Goal: Entertainment & Leisure: Consume media (video, audio)

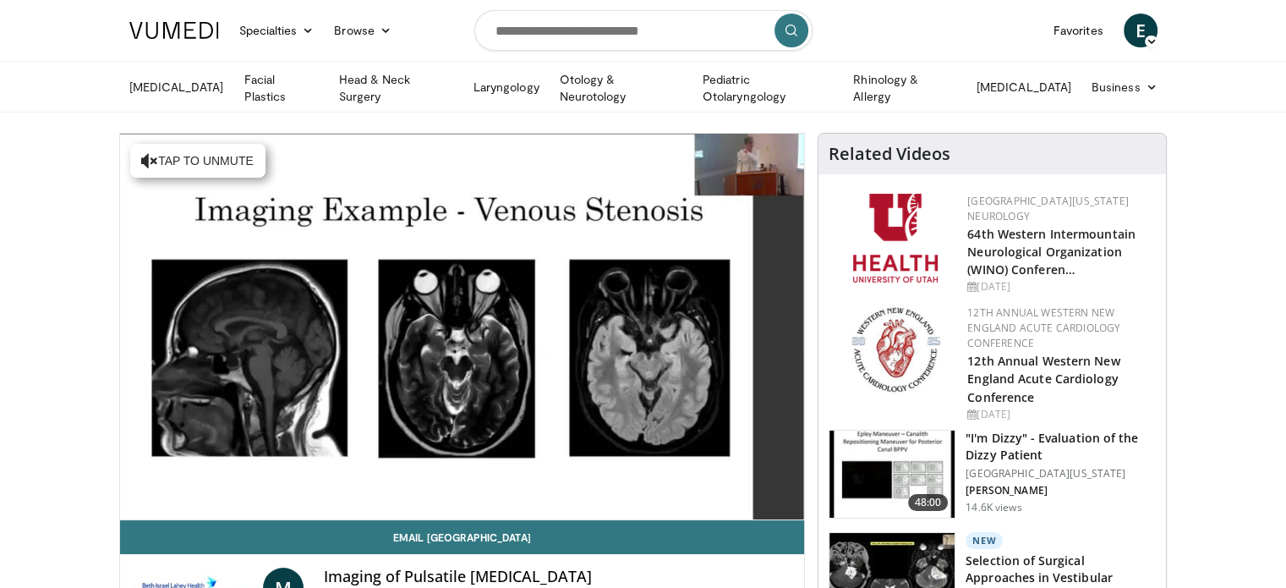
click at [173, 500] on video-js "**********" at bounding box center [462, 327] width 685 height 387
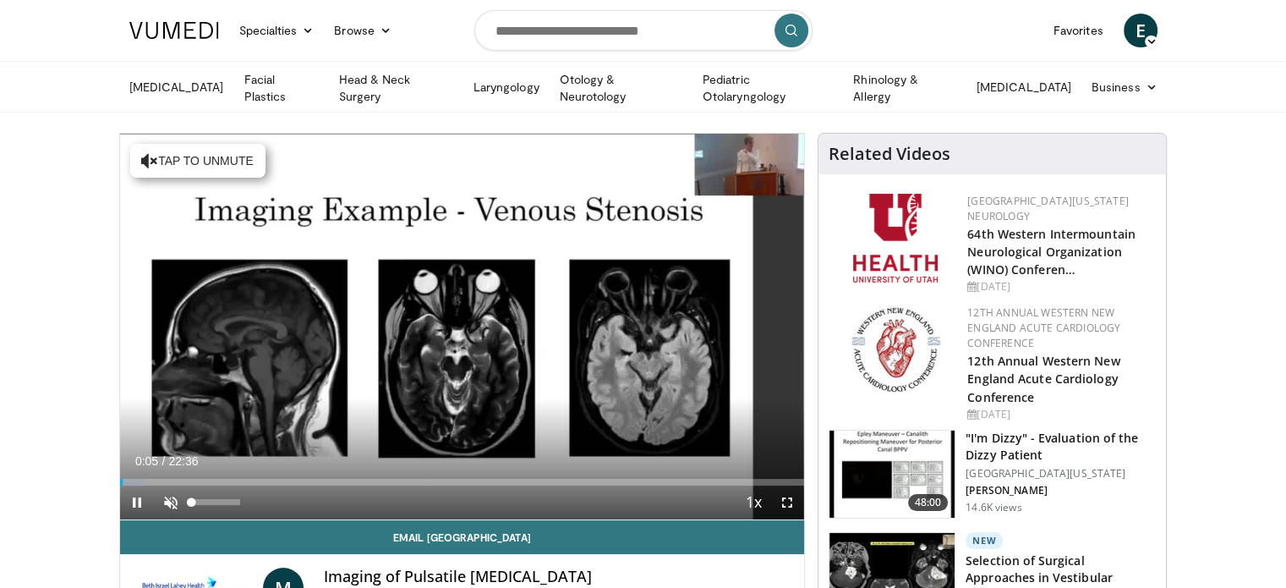
click at [173, 500] on video-js "**********" at bounding box center [462, 327] width 685 height 387
click at [167, 500] on span "Video Player" at bounding box center [171, 502] width 34 height 34
click at [225, 501] on div "70%" at bounding box center [216, 502] width 48 height 6
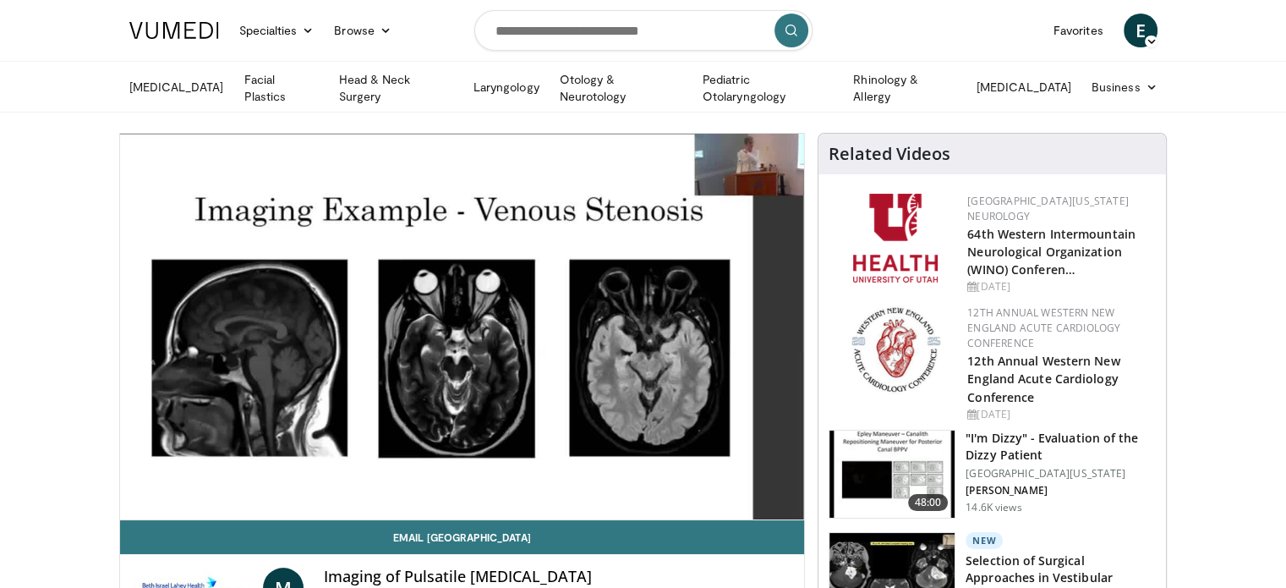
click at [235, 501] on video-js "**********" at bounding box center [462, 327] width 685 height 387
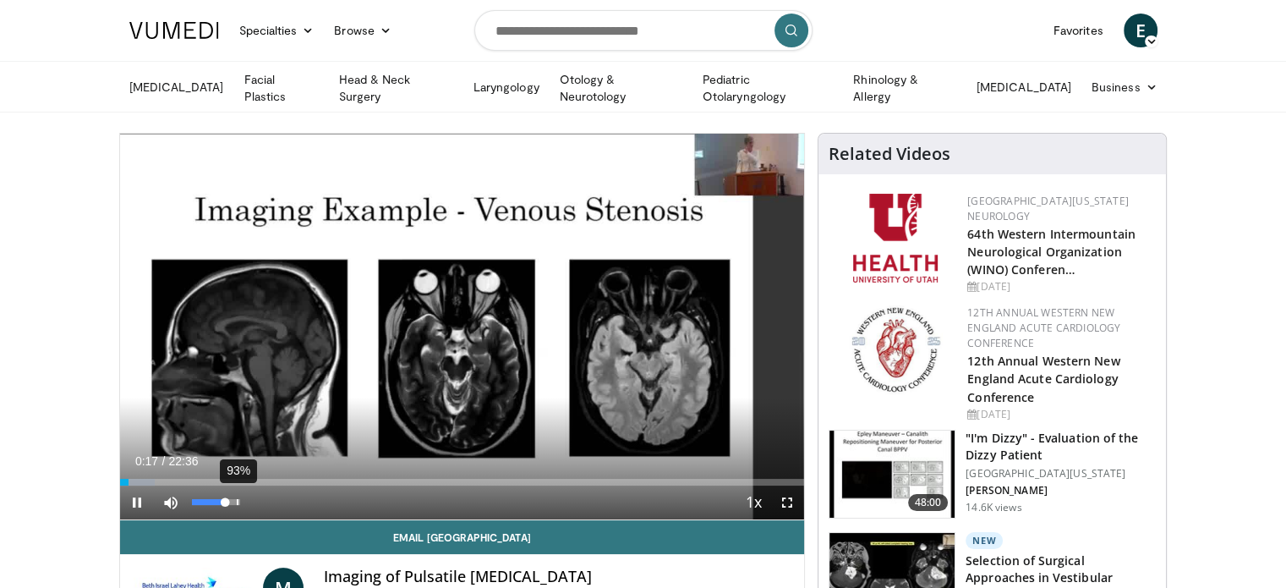
click at [236, 503] on div "93%" at bounding box center [216, 502] width 59 height 34
drag, startPoint x: 228, startPoint y: 502, endPoint x: 237, endPoint y: 502, distance: 8.5
click at [237, 502] on div "Volume Level" at bounding box center [215, 502] width 46 height 6
click at [787, 494] on span "Video Player" at bounding box center [787, 502] width 34 height 34
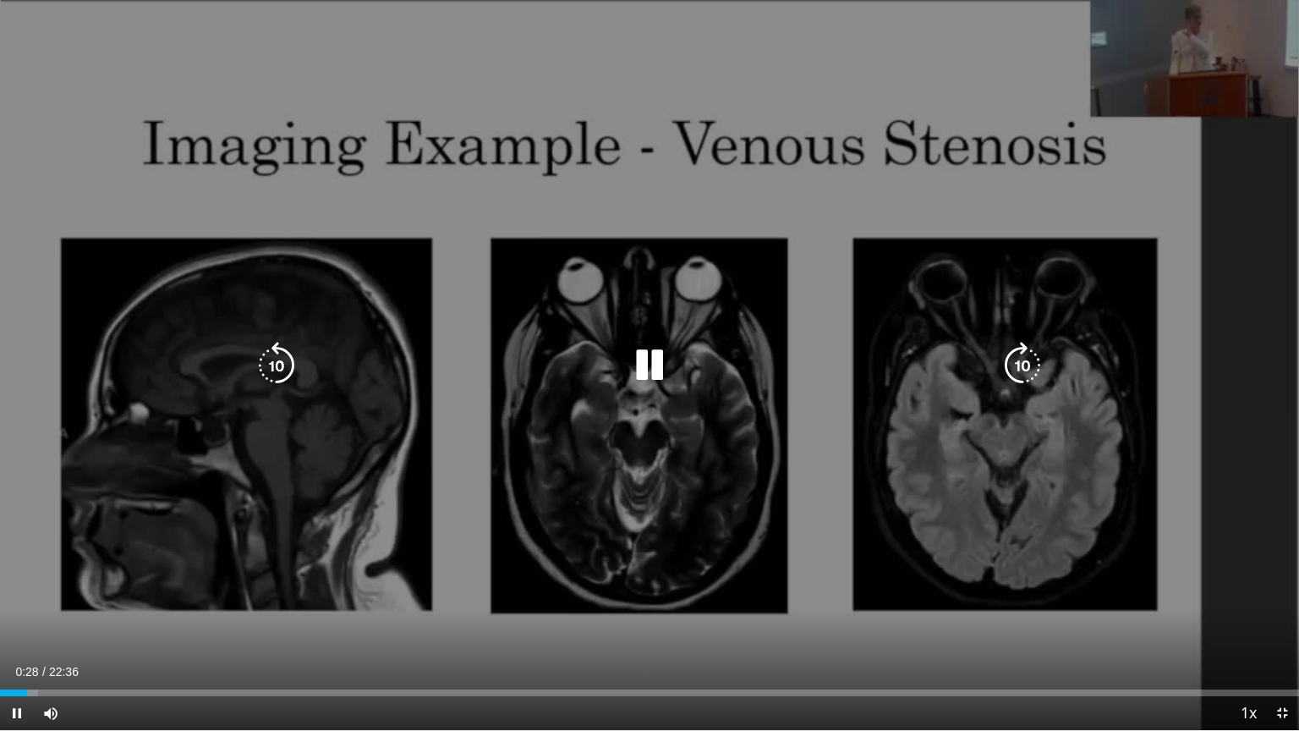
click at [787, 587] on div "10 seconds Tap to unmute" at bounding box center [649, 365] width 1299 height 730
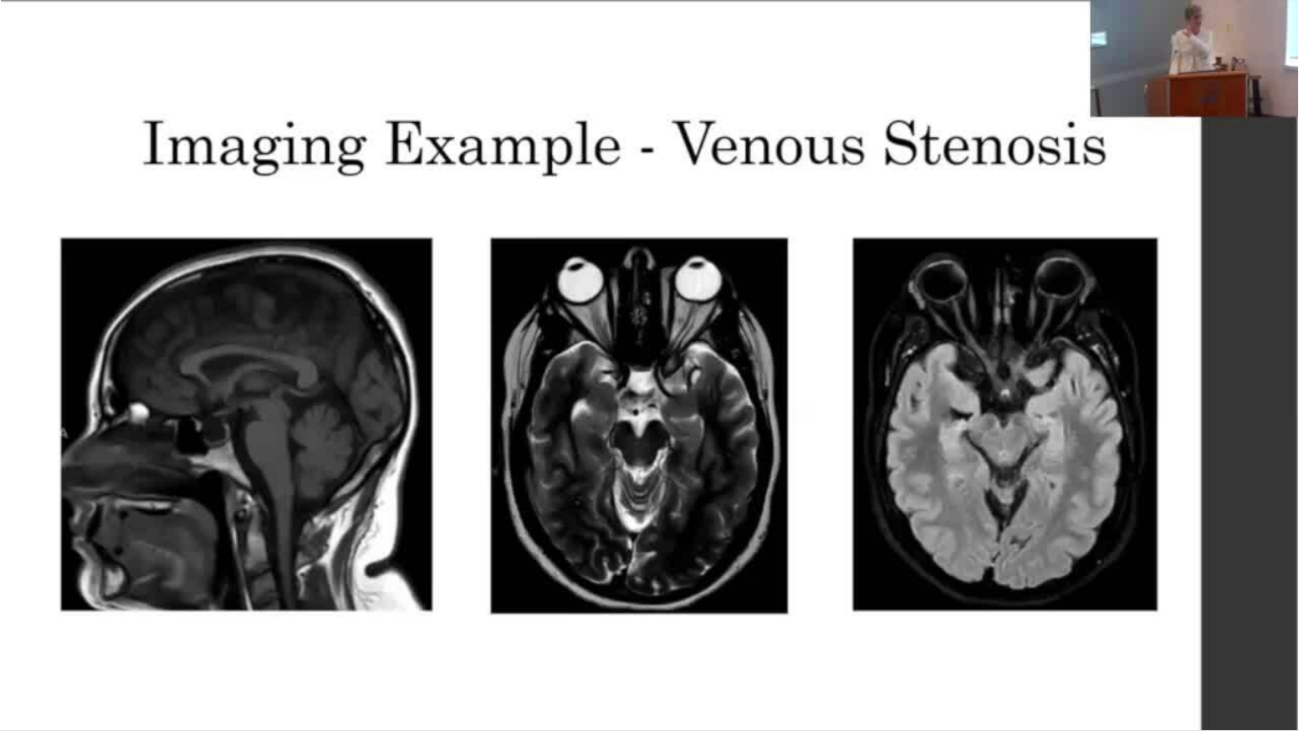
click at [787, 587] on div "10 seconds Tap to unmute" at bounding box center [649, 365] width 1299 height 730
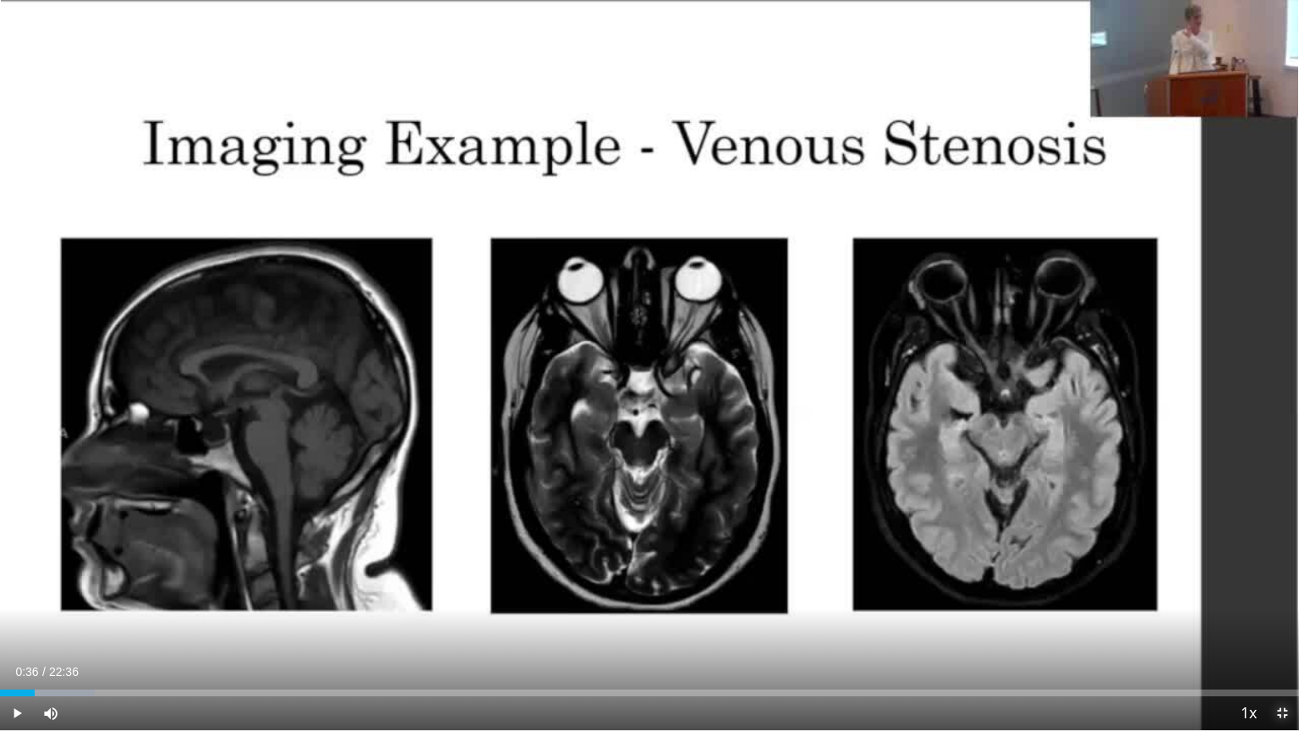
click at [1281, 587] on span "Video Player" at bounding box center [1282, 713] width 34 height 34
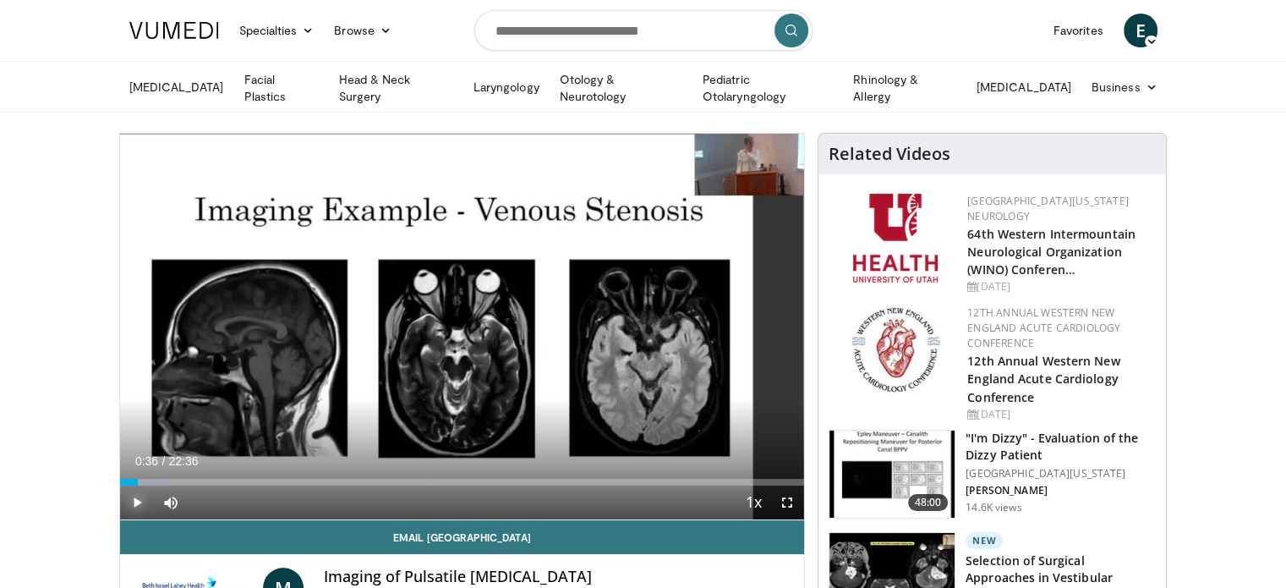
click at [128, 498] on span "Video Player" at bounding box center [137, 502] width 34 height 34
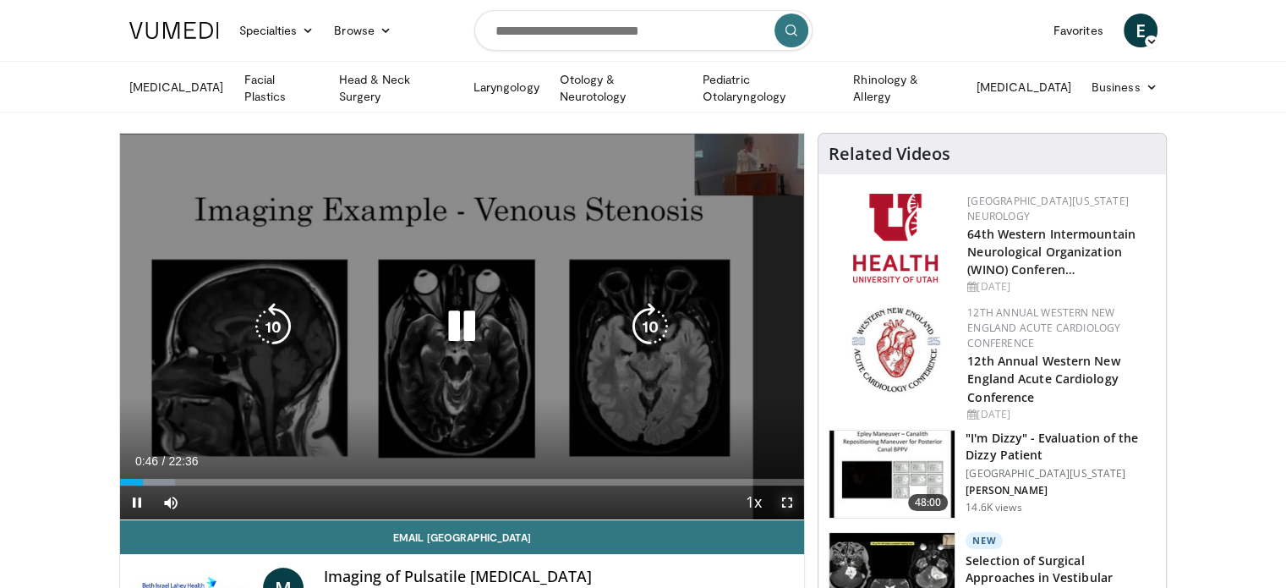
drag, startPoint x: 793, startPoint y: 500, endPoint x: 793, endPoint y: 602, distance: 102.3
click at [793, 500] on span "Video Player" at bounding box center [787, 502] width 34 height 34
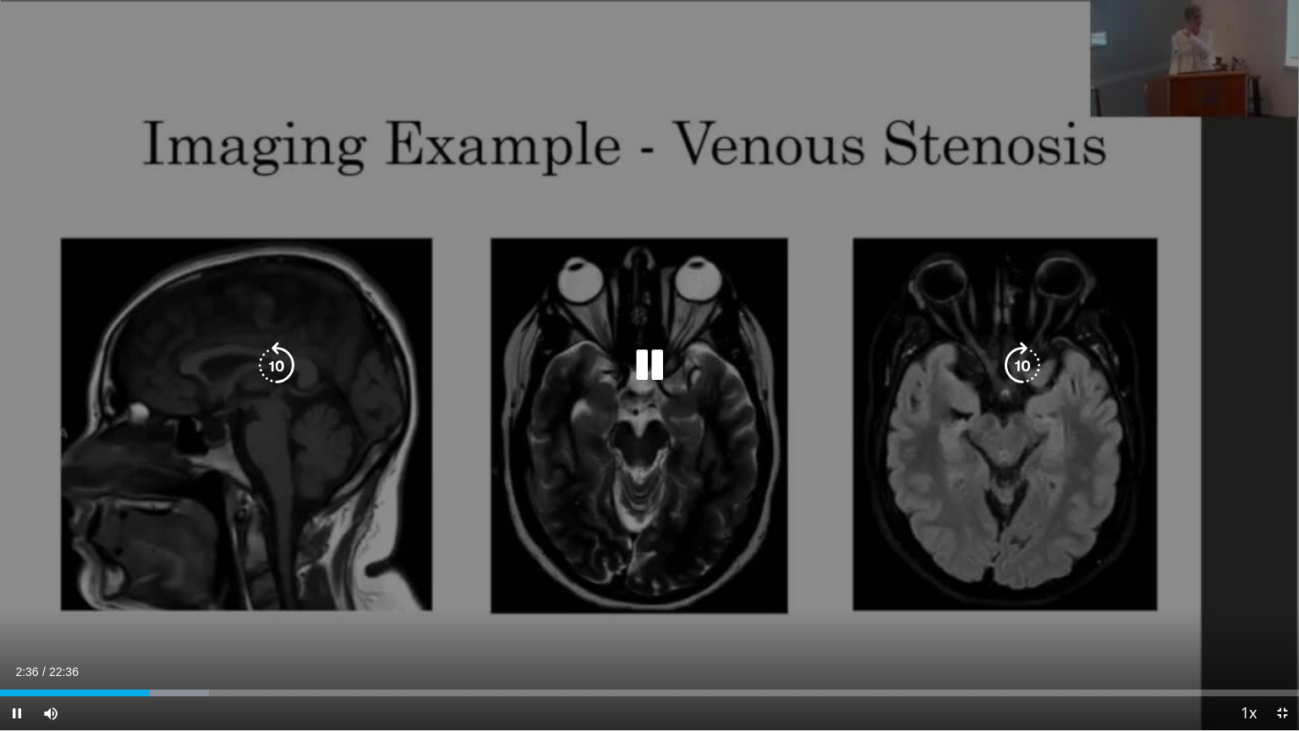
click at [793, 587] on div "10 seconds Tap to unmute" at bounding box center [649, 365] width 1299 height 730
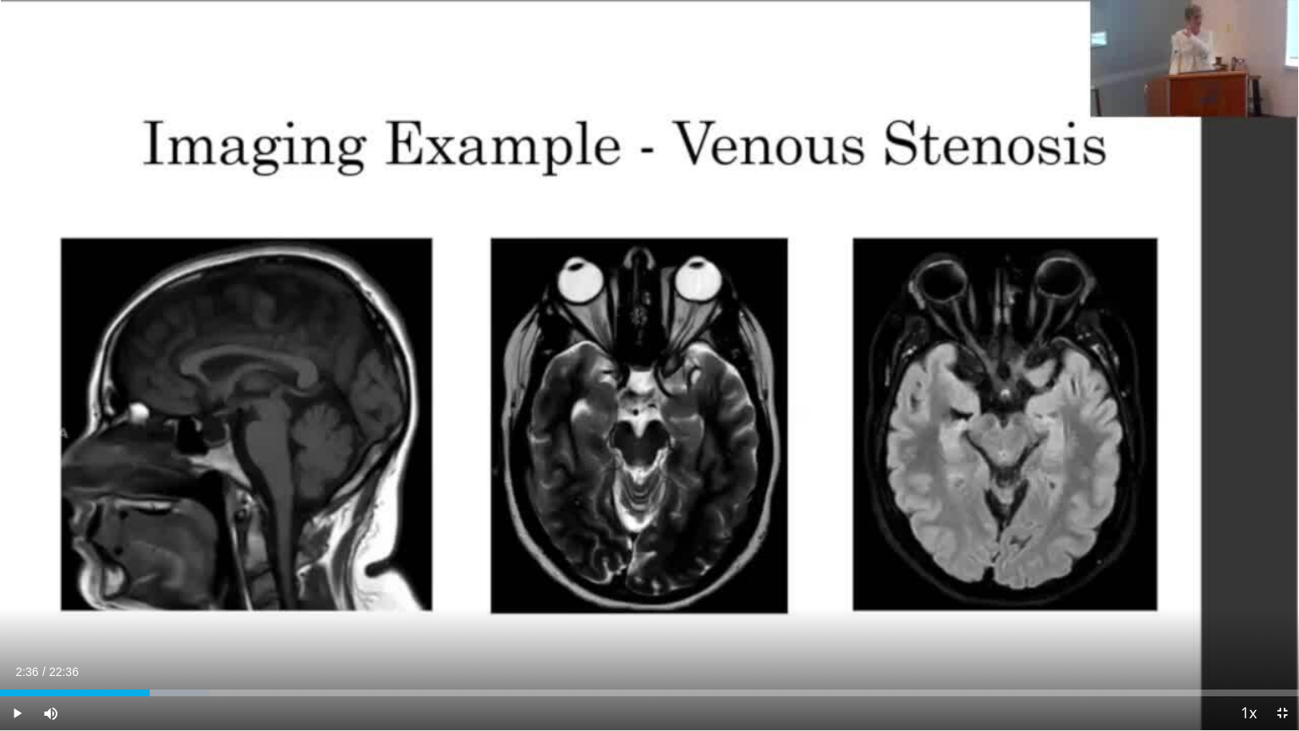
click at [793, 587] on div "10 seconds Tap to unmute" at bounding box center [649, 365] width 1299 height 730
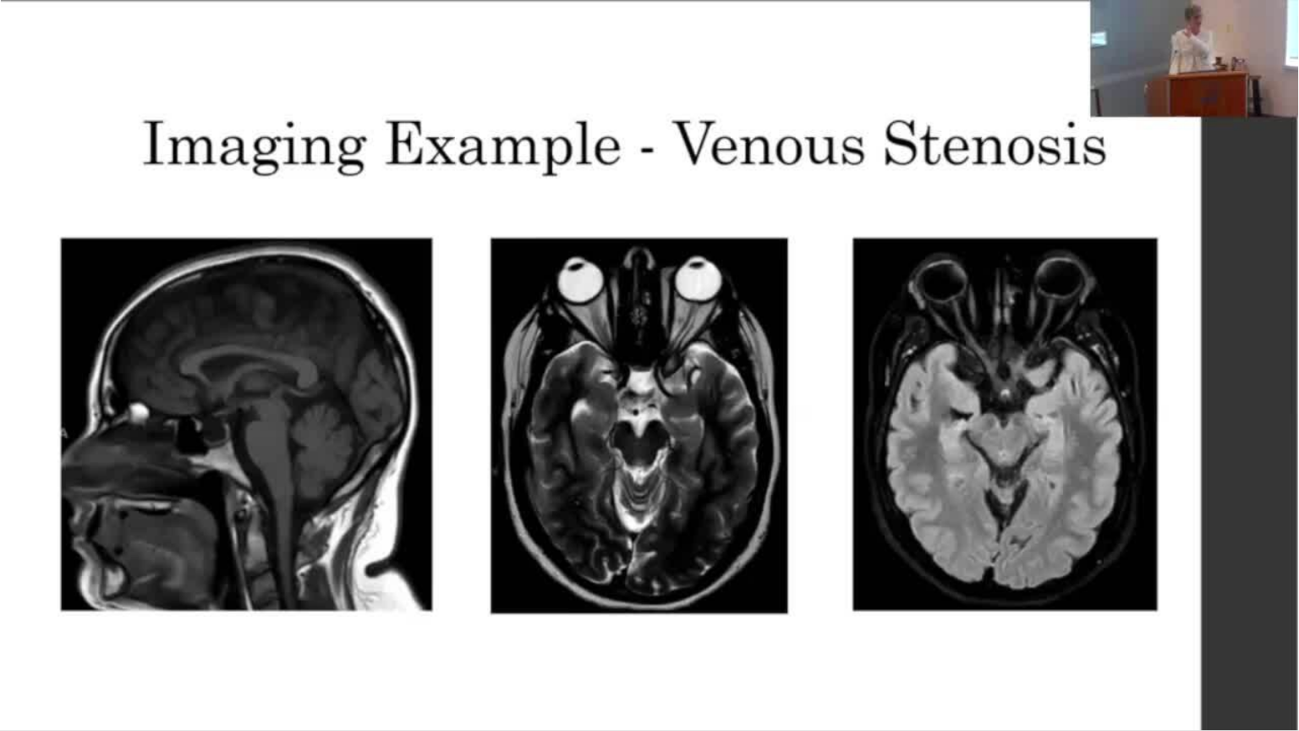
drag, startPoint x: 1094, startPoint y: 559, endPoint x: 1055, endPoint y: 636, distance: 86.2
click at [1094, 559] on div "10 seconds Tap to unmute" at bounding box center [649, 365] width 1299 height 730
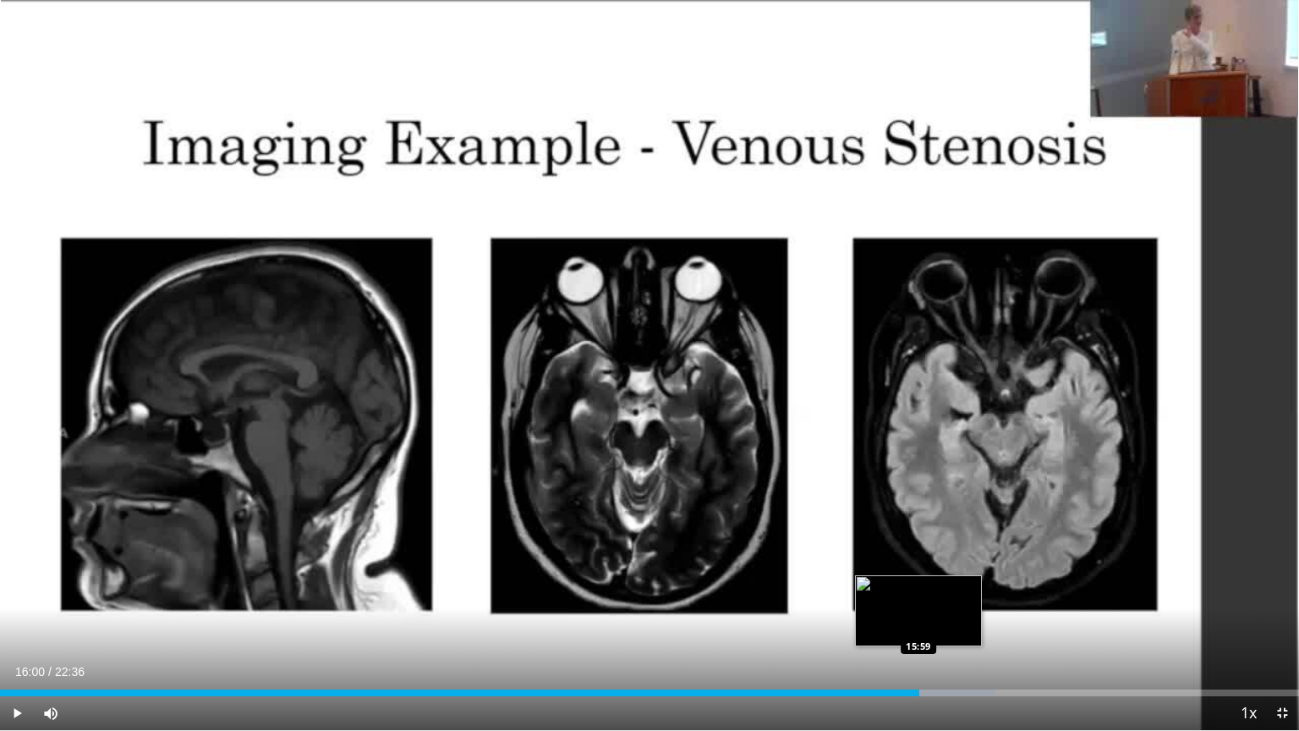
click at [919, 587] on div "Loaded : 76.65% 16:00 15:59" at bounding box center [649, 692] width 1299 height 7
click at [908, 587] on div "Loaded : 76.65% 16:00 15:48" at bounding box center [649, 692] width 1299 height 7
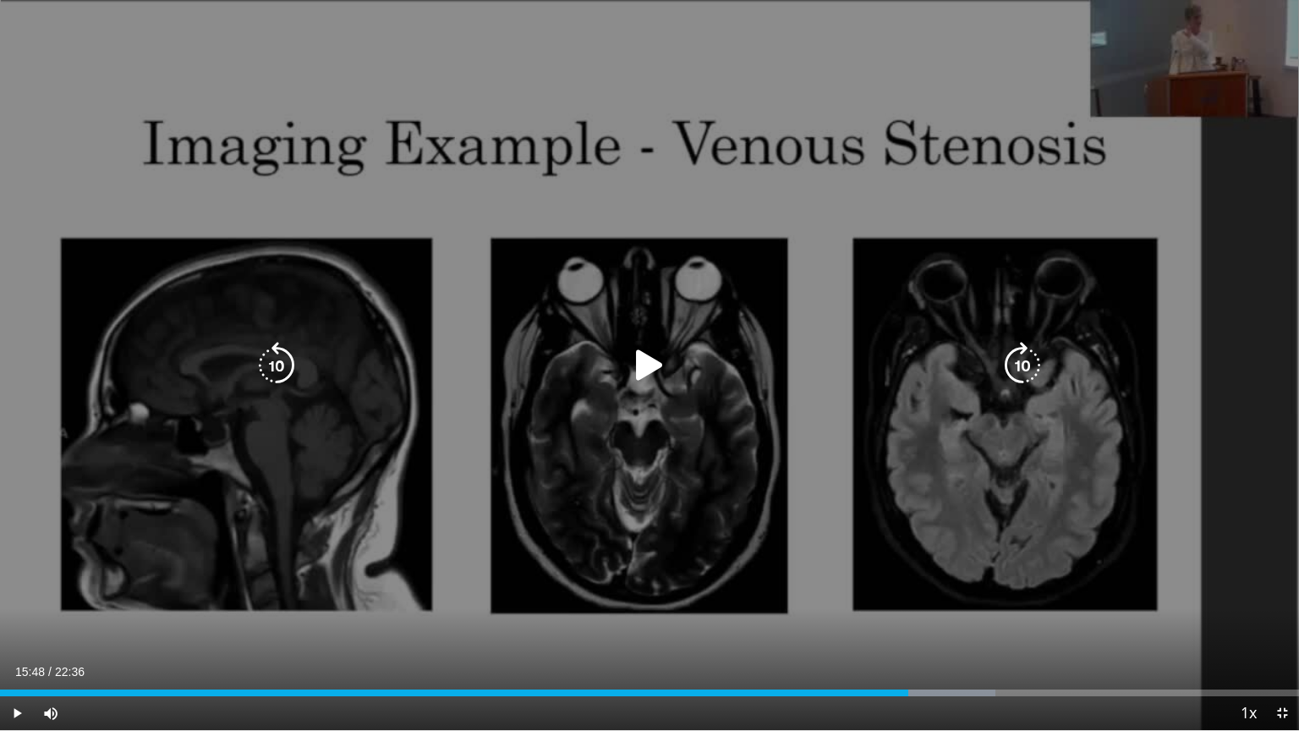
click at [698, 416] on div "10 seconds Tap to unmute" at bounding box center [649, 365] width 1299 height 730
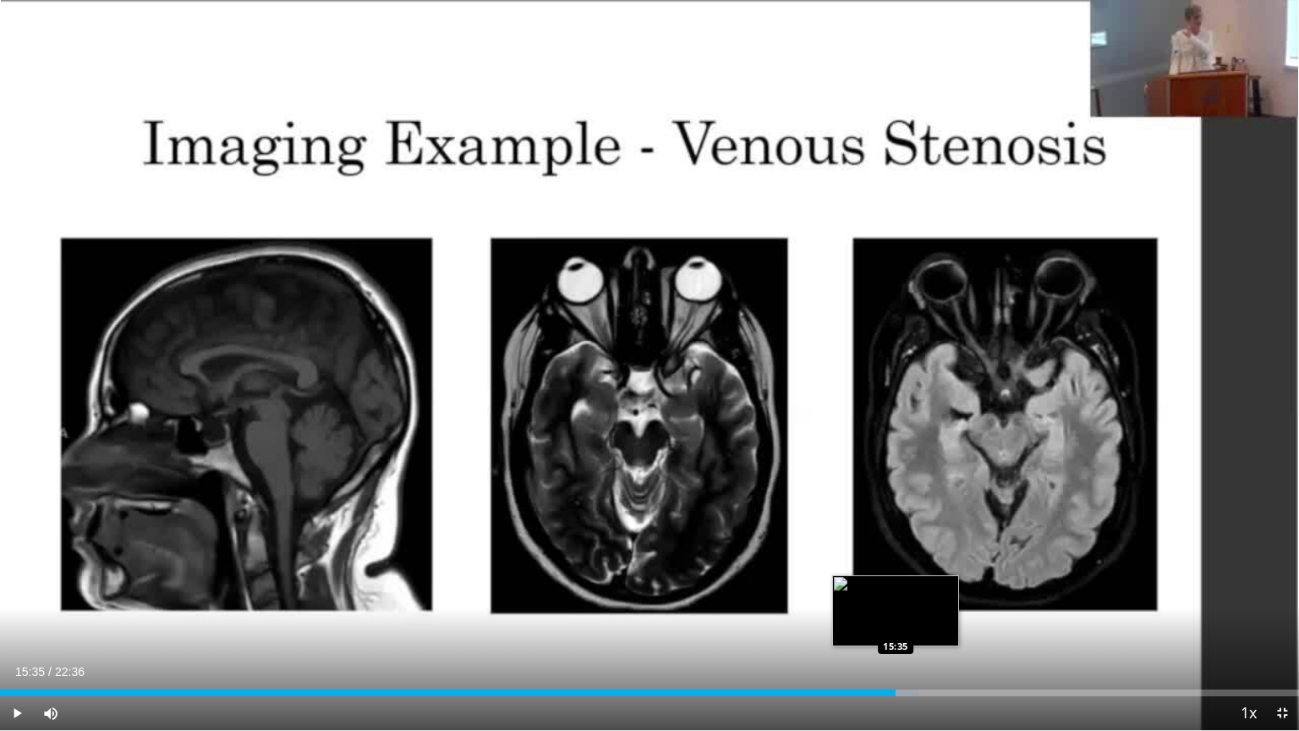
click at [896, 587] on div "Loaded : 70.76% 15:35 15:35" at bounding box center [649, 692] width 1299 height 7
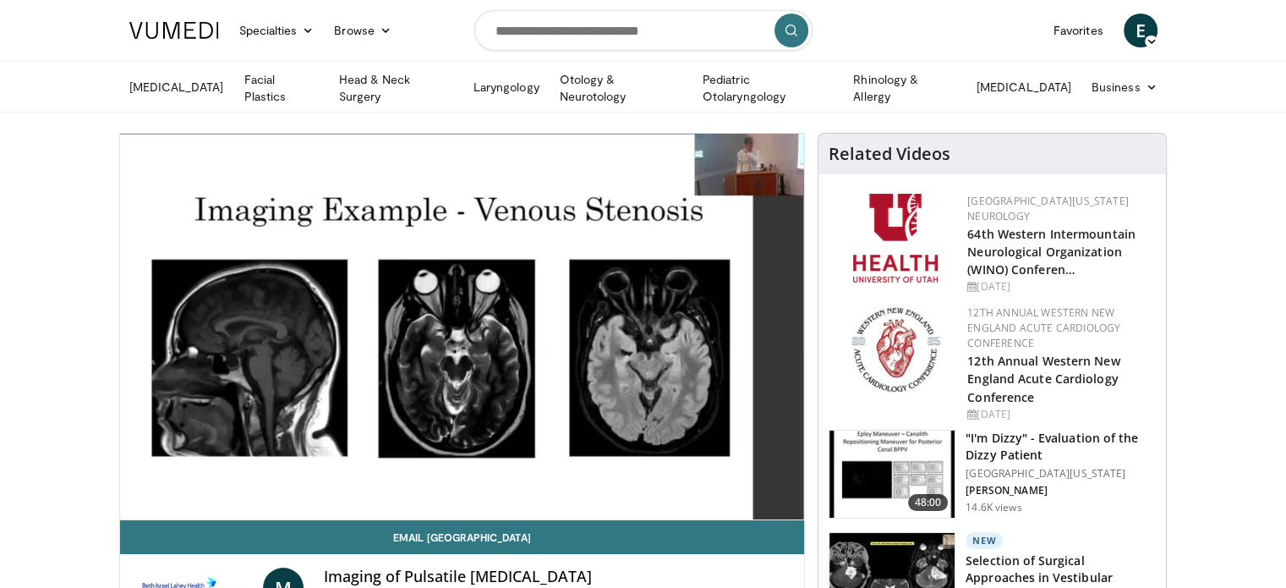
click at [853, 364] on img at bounding box center [896, 349] width 94 height 89
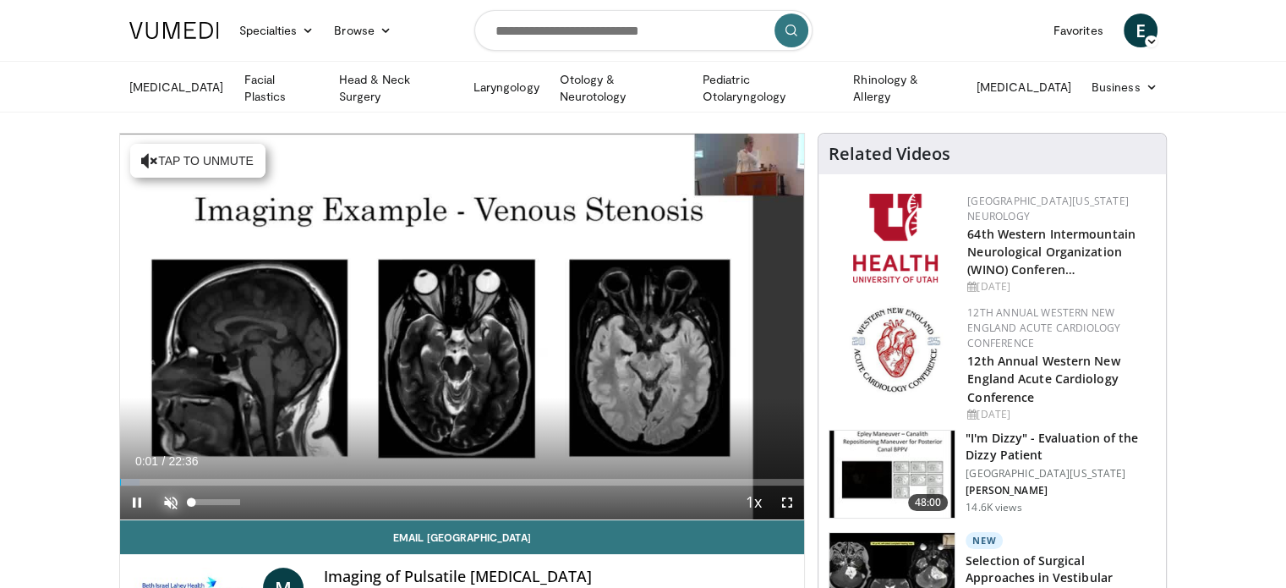
click at [171, 498] on span "Video Player" at bounding box center [171, 502] width 34 height 34
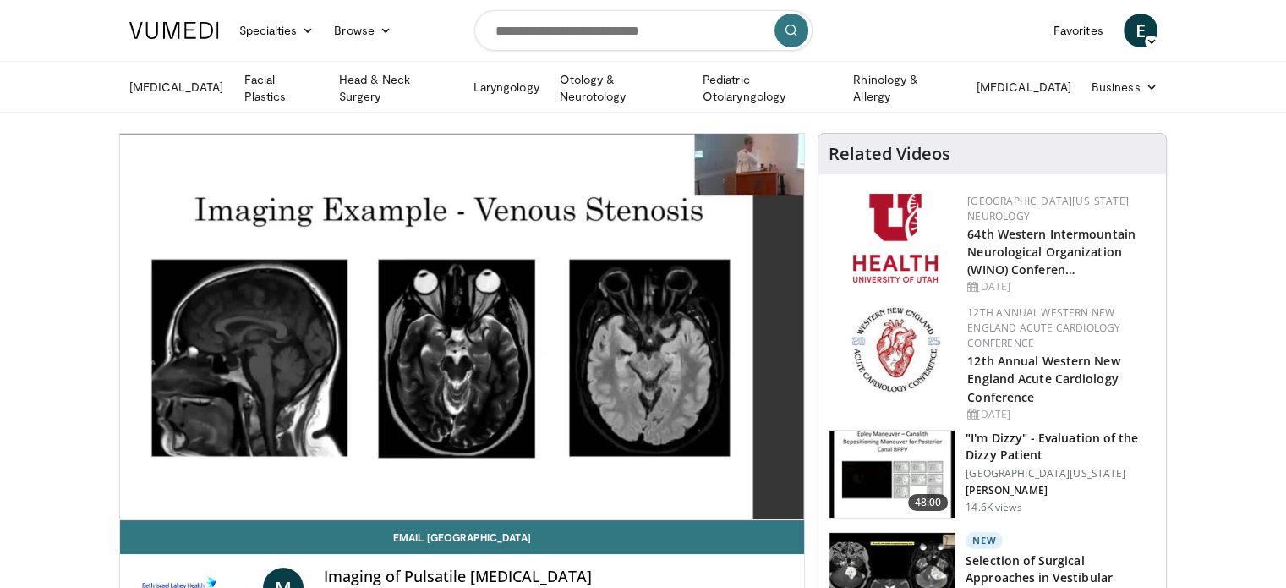
click at [713, 476] on video-js "**********" at bounding box center [462, 327] width 685 height 387
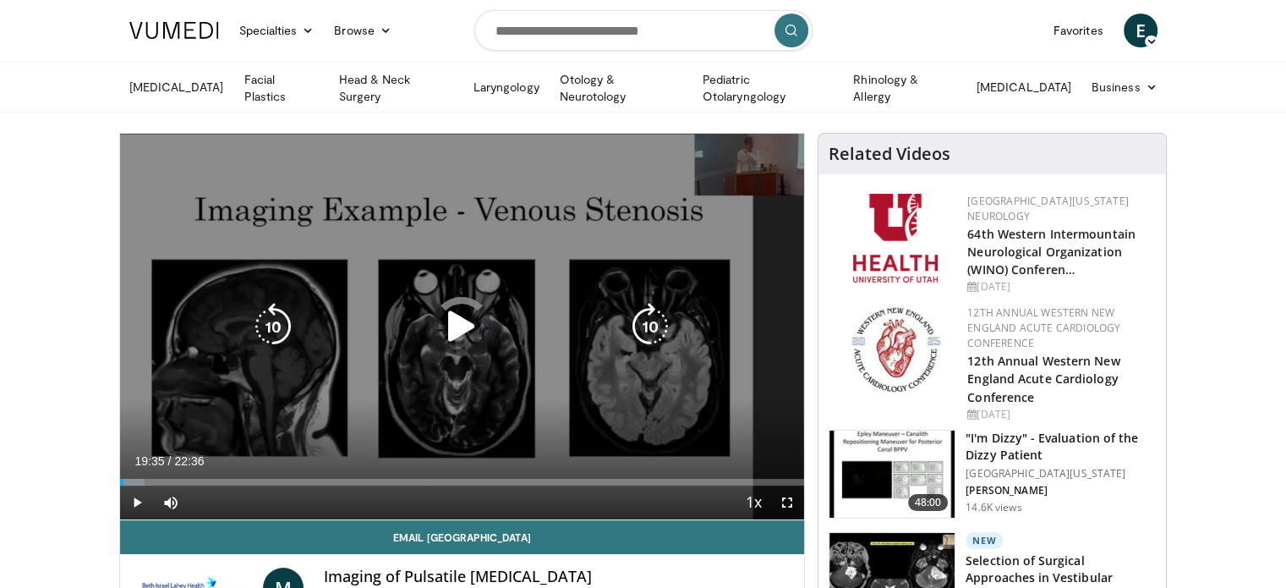
click at [713, 479] on div "Loaded : 3.66% 00:07 19:35" at bounding box center [462, 482] width 685 height 7
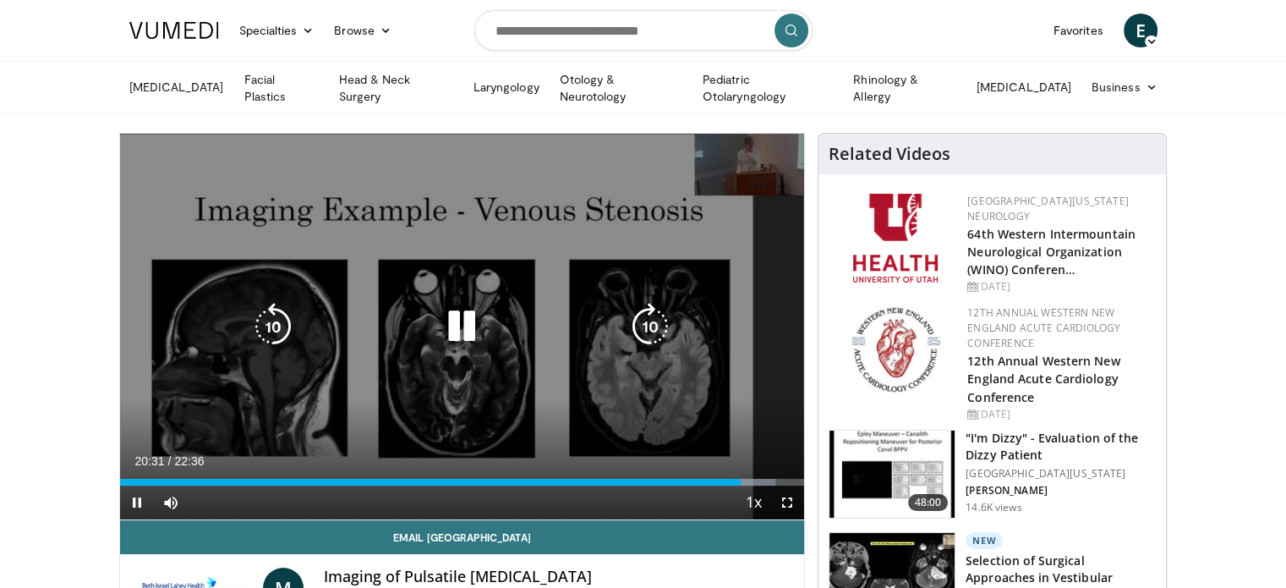
click at [361, 249] on div "10 seconds Tap to unmute" at bounding box center [462, 327] width 685 height 386
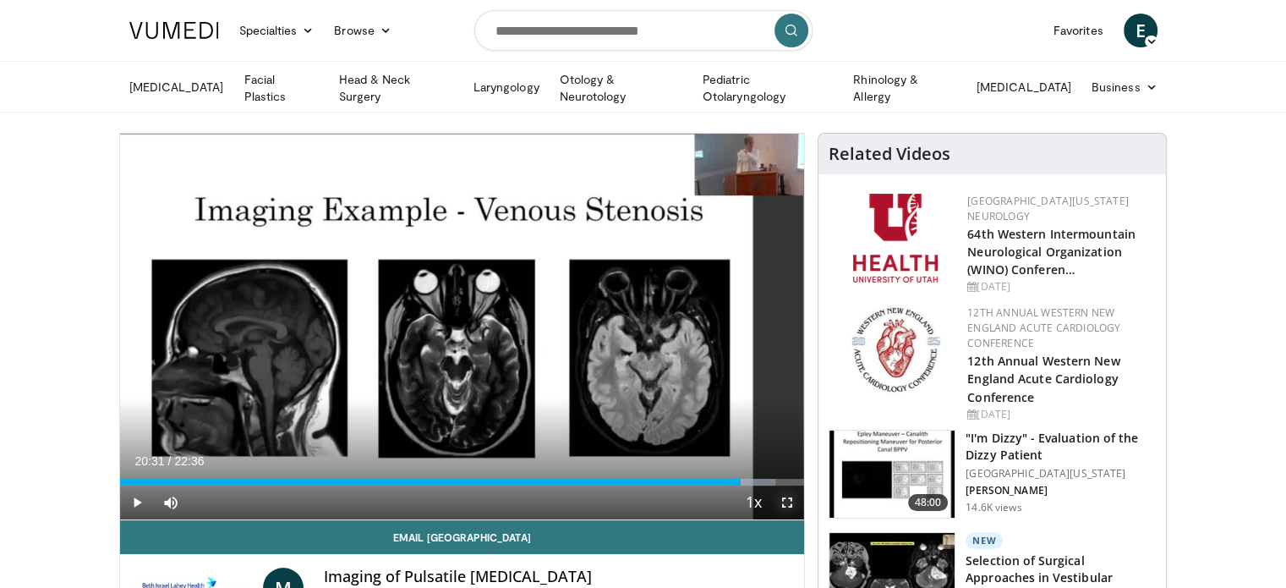
click at [786, 503] on span "Video Player" at bounding box center [787, 502] width 34 height 34
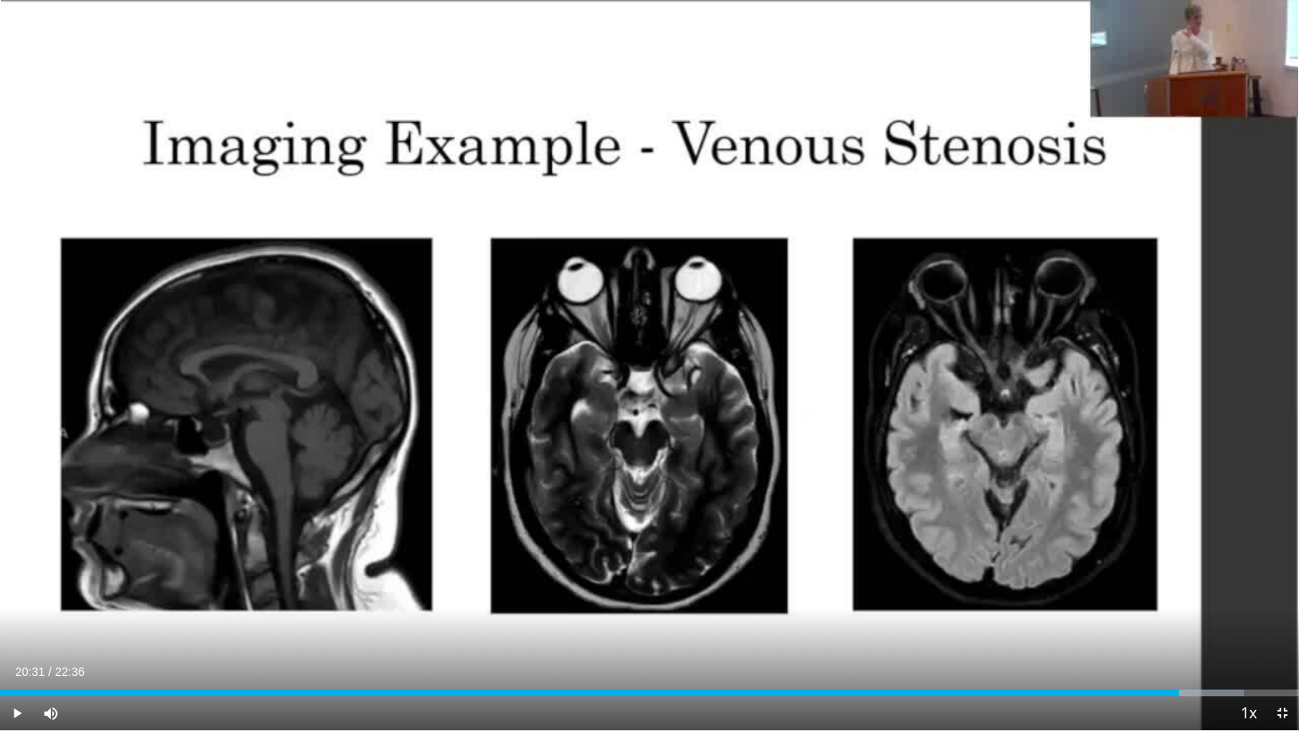
drag, startPoint x: 1177, startPoint y: 551, endPoint x: 1298, endPoint y: 548, distance: 121.0
click at [1177, 551] on div "10 seconds Tap to unmute" at bounding box center [649, 365] width 1299 height 730
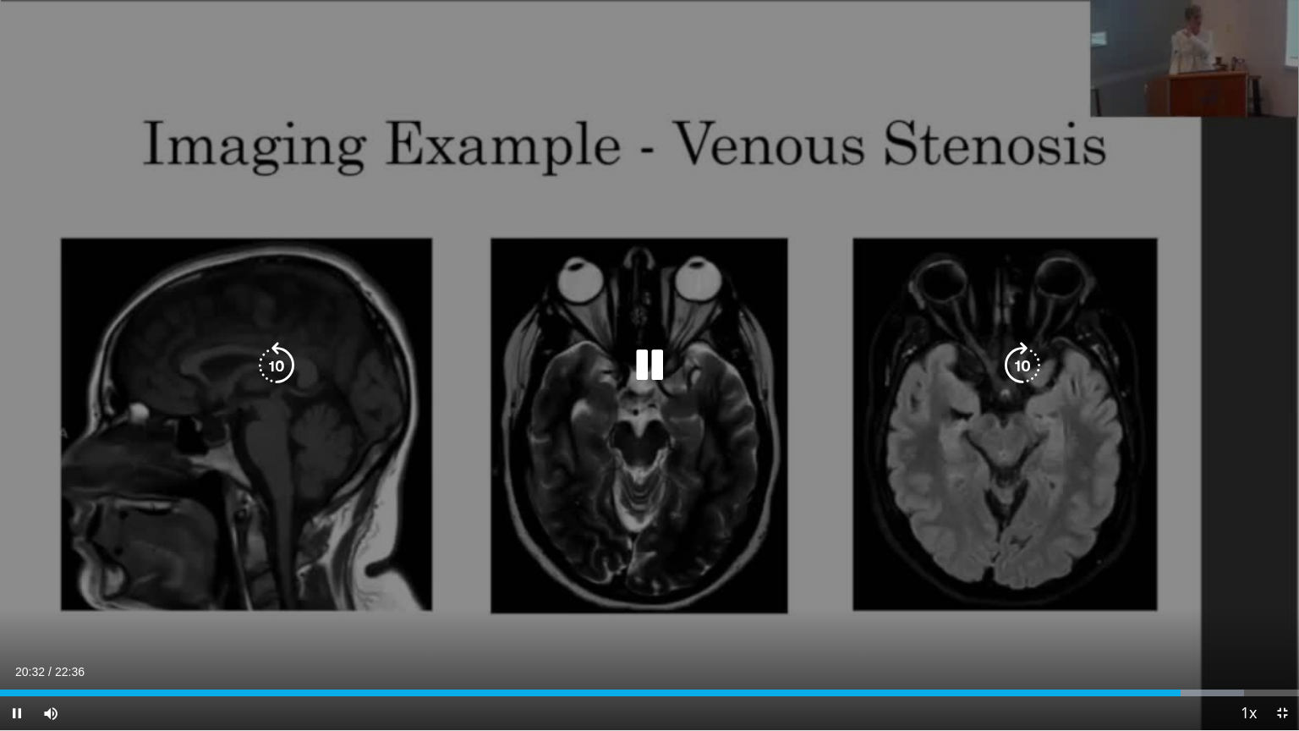
click at [1199, 573] on div "10 seconds Tap to unmute" at bounding box center [649, 365] width 1299 height 730
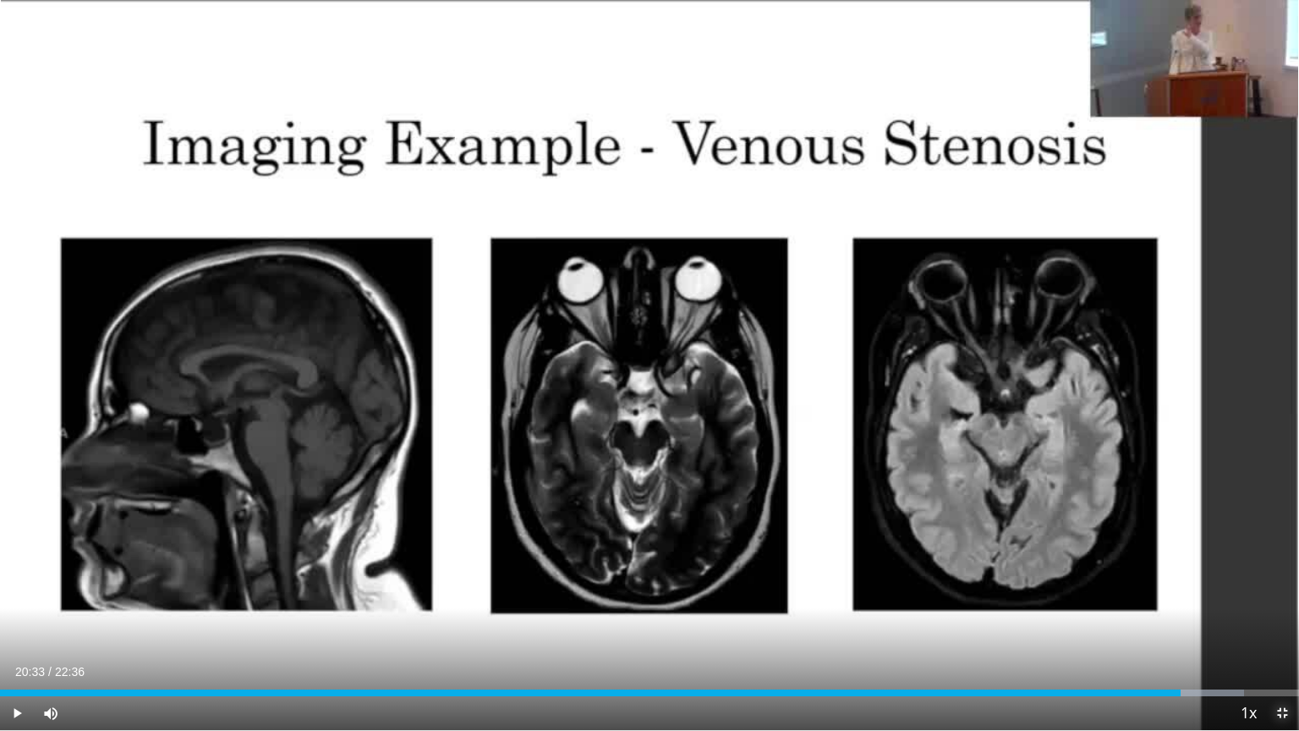
click at [1287, 587] on span "Video Player" at bounding box center [1282, 713] width 34 height 34
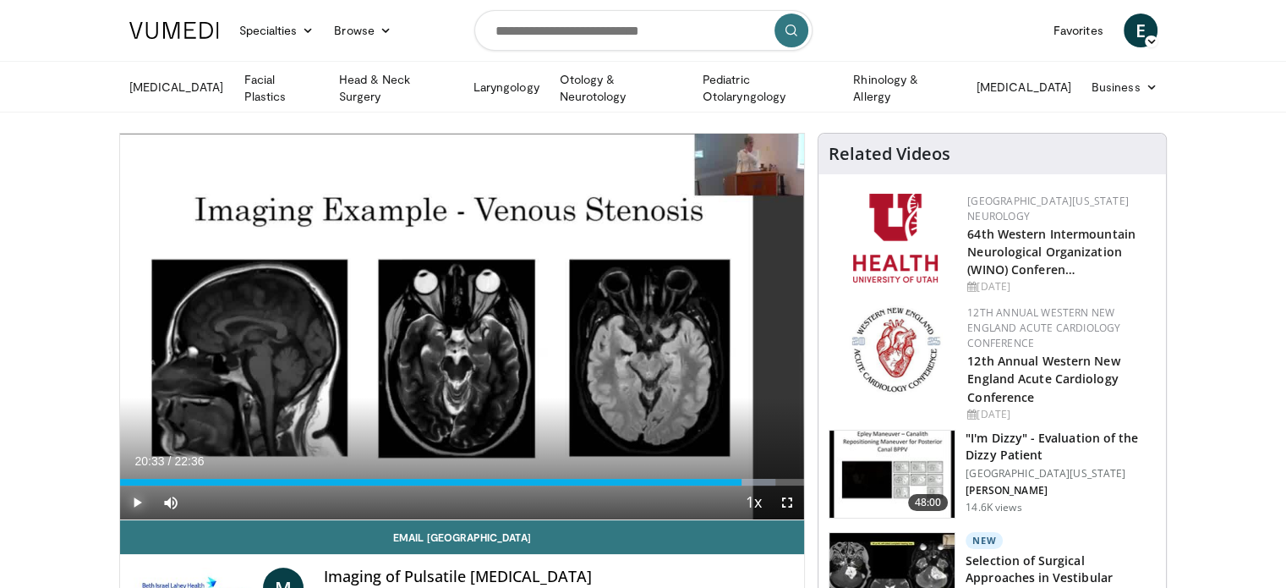
click at [135, 499] on span "Video Player" at bounding box center [137, 502] width 34 height 34
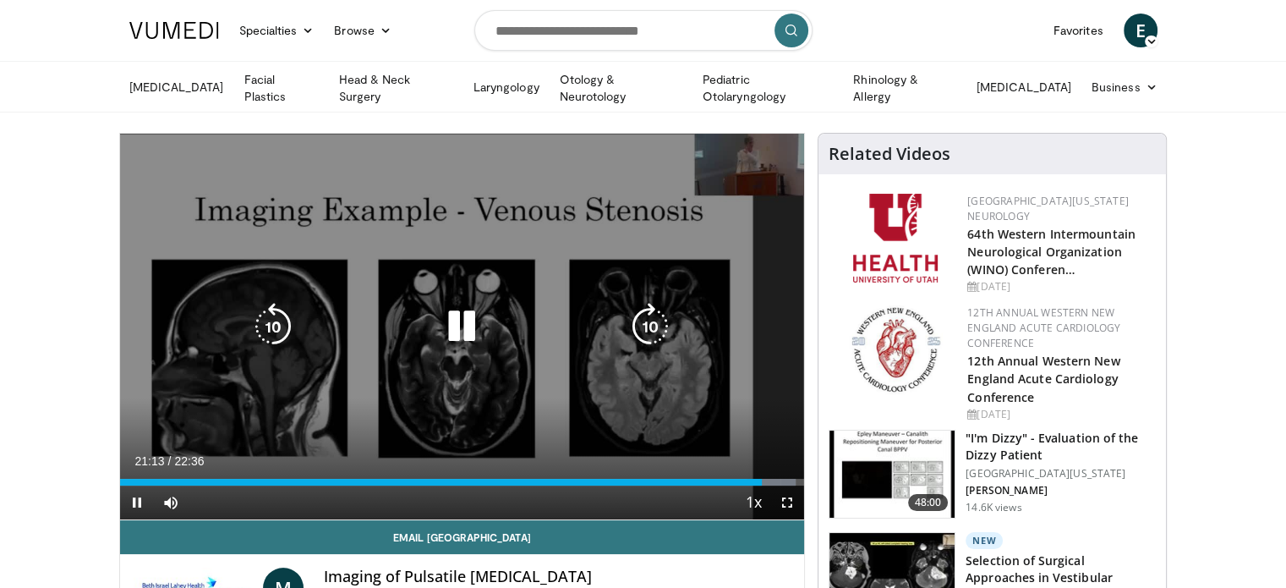
click at [460, 329] on icon "Video Player" at bounding box center [461, 326] width 47 height 47
